Goal: Task Accomplishment & Management: Manage account settings

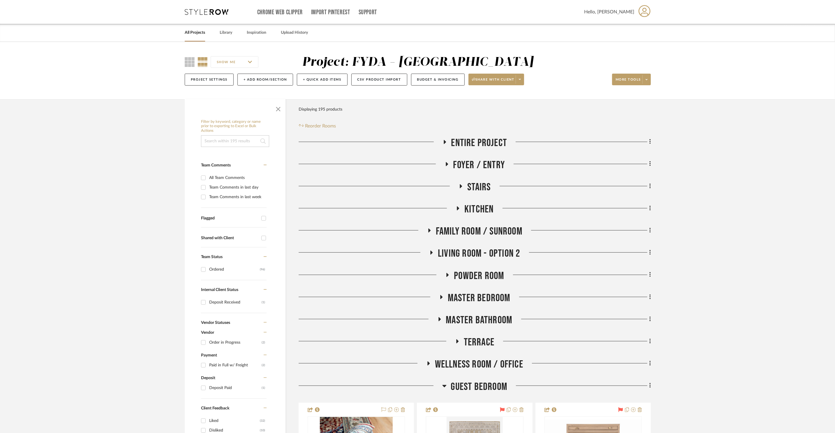
click at [203, 14] on icon at bounding box center [207, 12] width 44 height 6
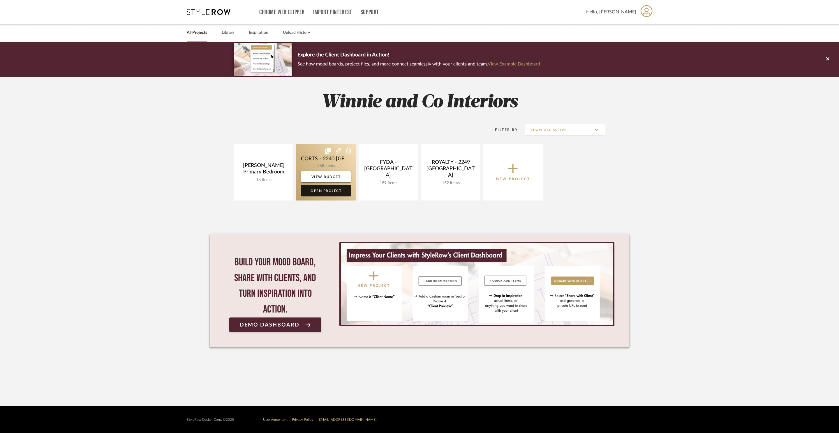
click at [336, 188] on link "Open Project" at bounding box center [326, 191] width 50 height 12
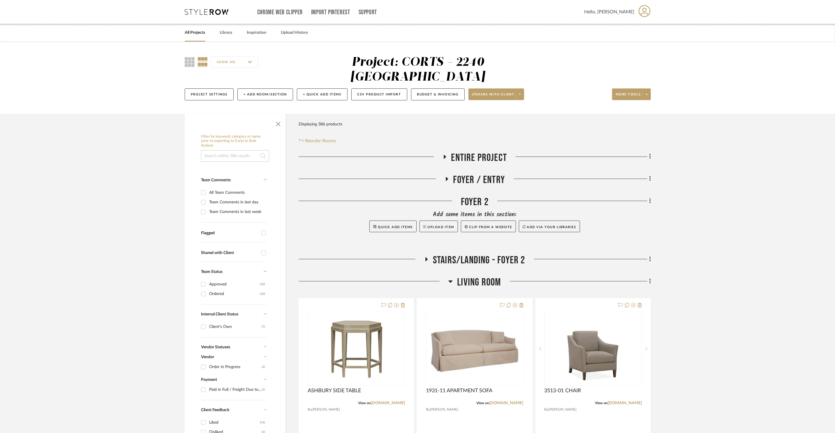
click at [483, 276] on span "Living Room" at bounding box center [479, 282] width 44 height 13
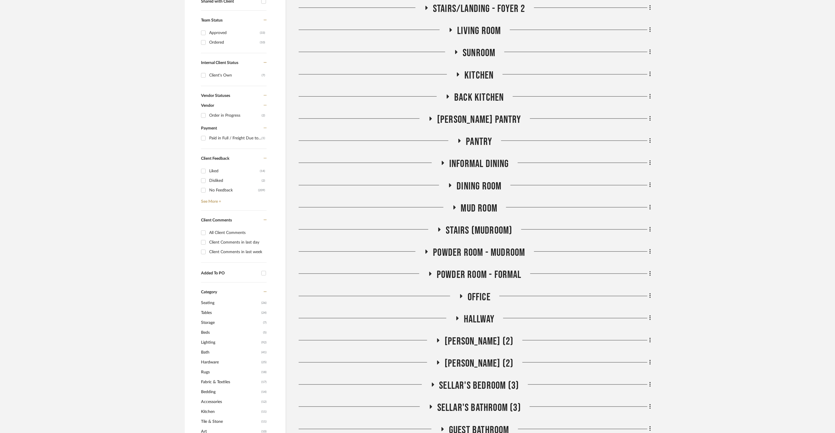
scroll to position [293, 0]
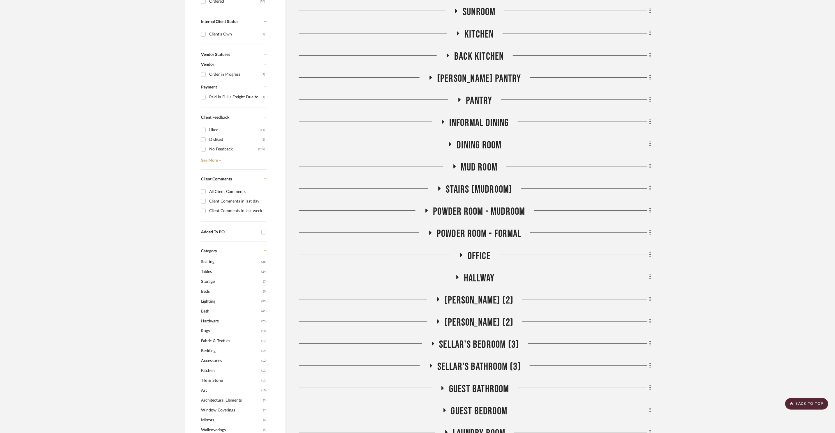
click at [479, 250] on span "Office" at bounding box center [478, 256] width 23 height 13
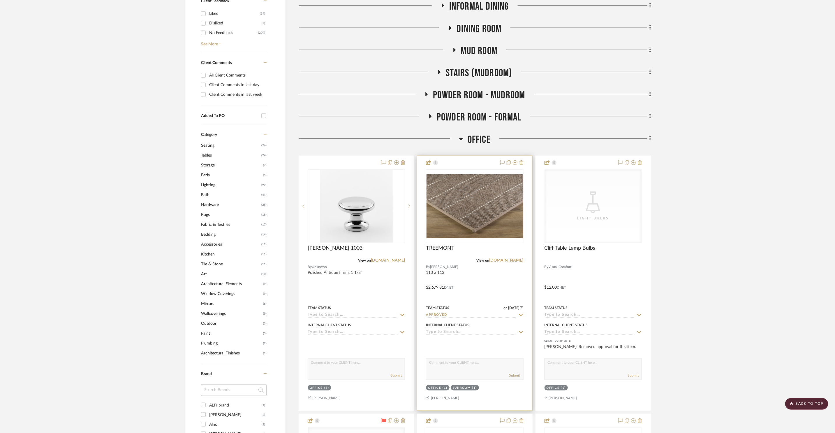
scroll to position [476, 0]
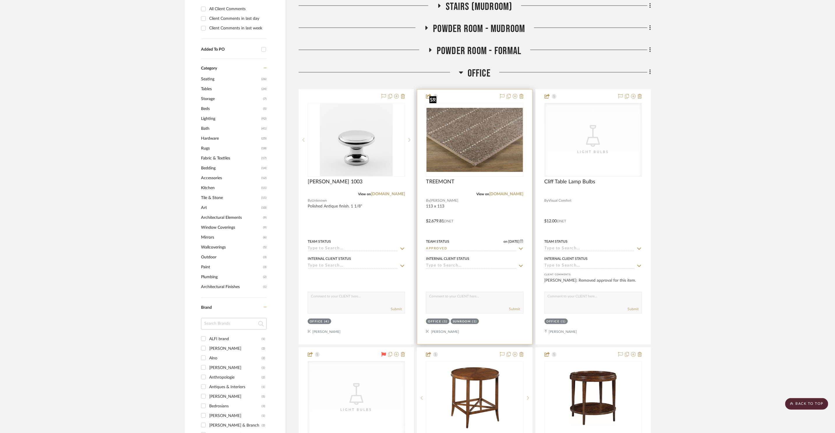
click at [470, 153] on img "0" at bounding box center [474, 140] width 96 height 64
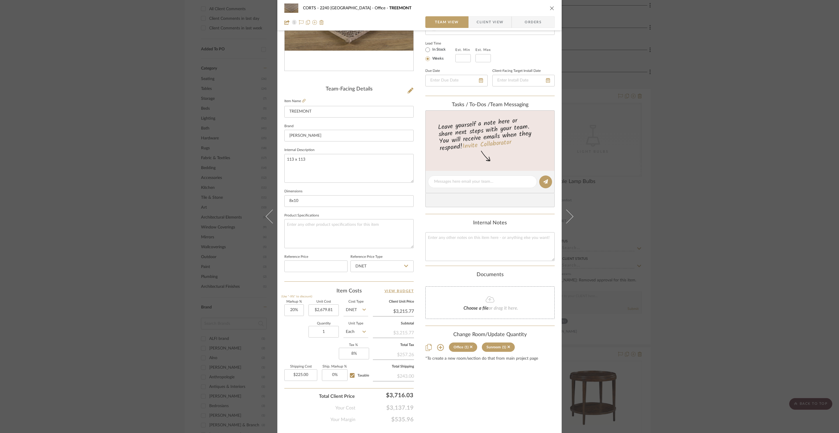
scroll to position [110, 0]
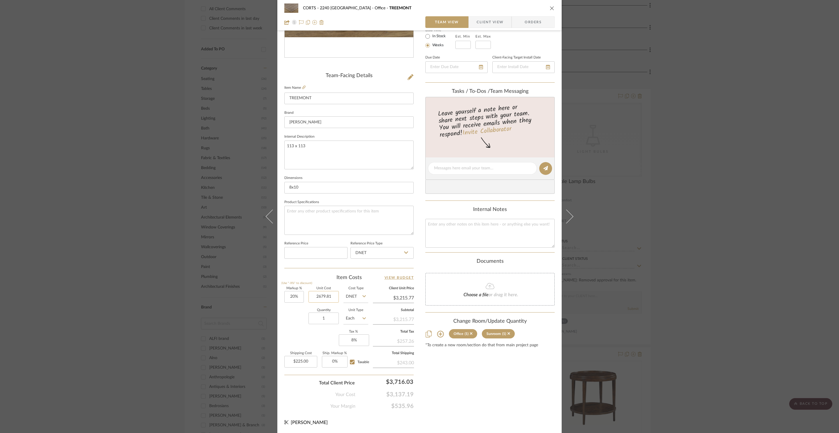
click at [331, 297] on input "2679.81" at bounding box center [323, 297] width 30 height 12
type input "$2,512.29"
click at [519, 408] on div "Content here copies to Client View - confirm visibility there. Show in Client D…" at bounding box center [489, 170] width 129 height 479
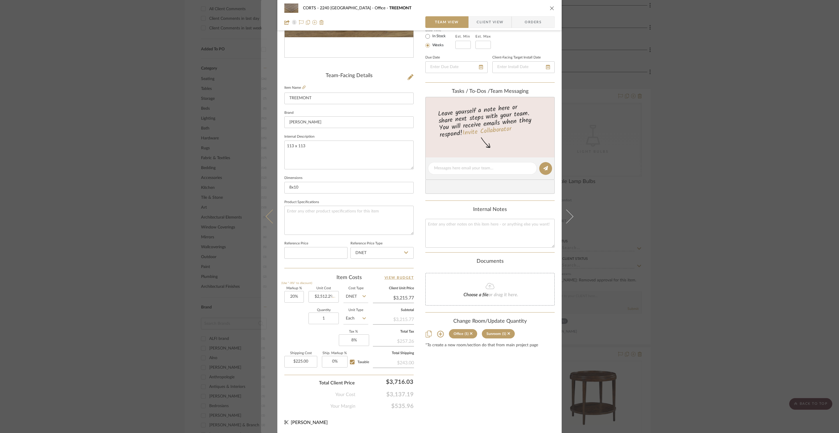
type input "$3,014.75"
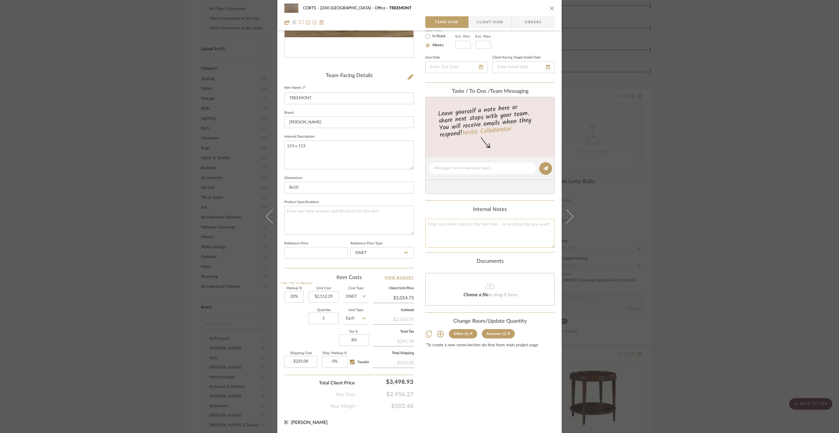
drag, startPoint x: 482, startPoint y: 391, endPoint x: 463, endPoint y: 235, distance: 156.3
click at [482, 390] on div "Content here copies to Client View - confirm visibility there. Show in Client D…" at bounding box center [489, 170] width 129 height 479
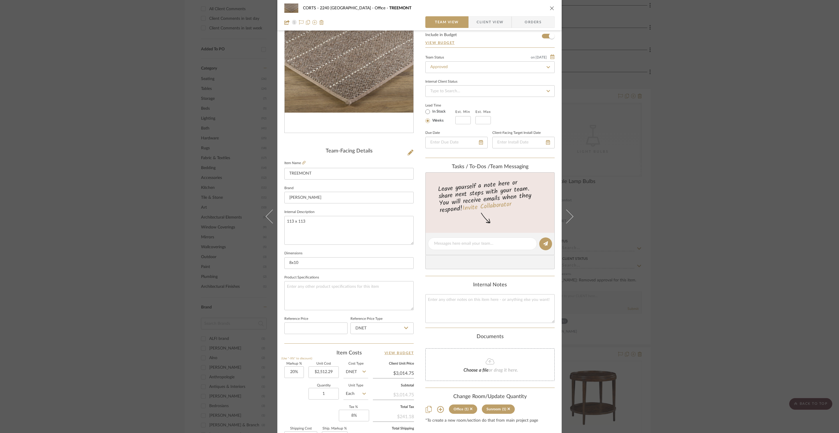
scroll to position [0, 0]
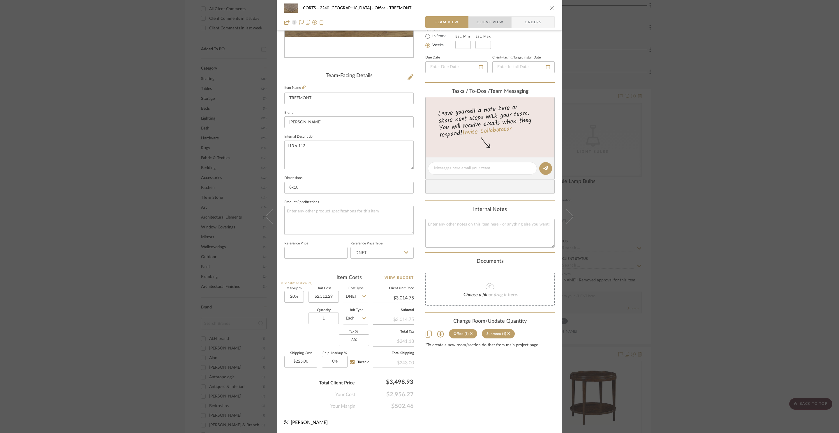
click at [492, 22] on span "Client View" at bounding box center [489, 22] width 27 height 12
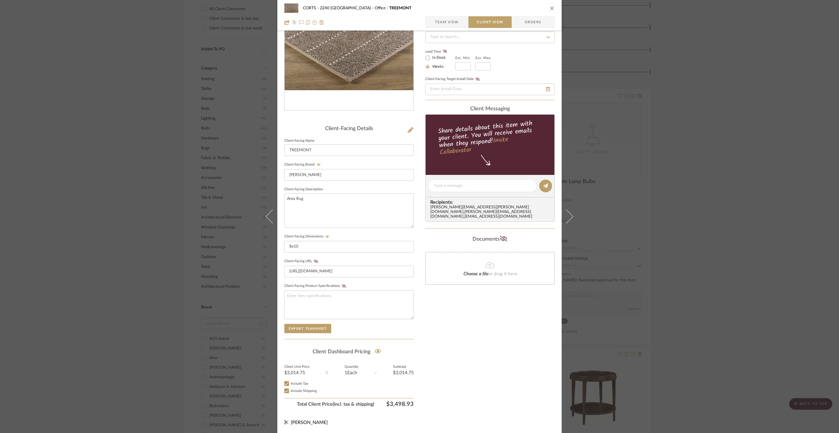
click at [550, 8] on icon "close" at bounding box center [552, 8] width 5 height 5
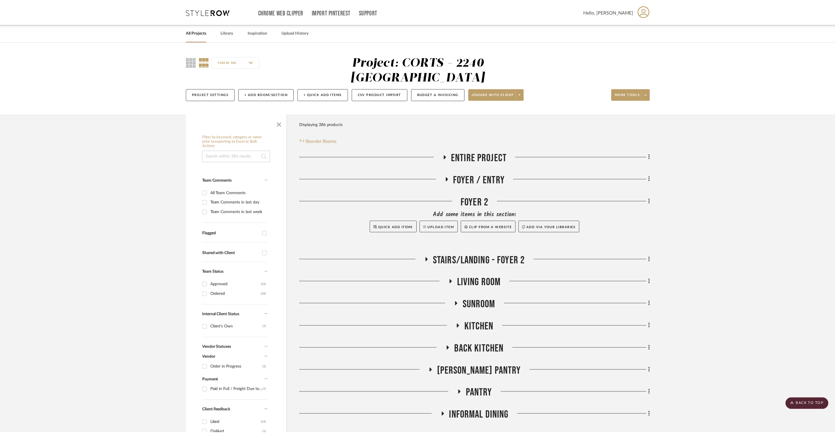
scroll to position [476, 0]
